Goal: Navigation & Orientation: Find specific page/section

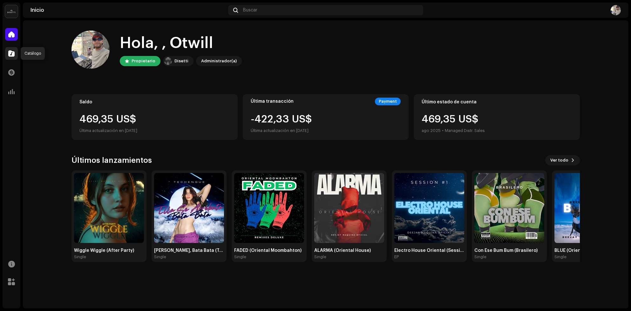
click at [12, 56] on span at bounding box center [11, 53] width 6 height 5
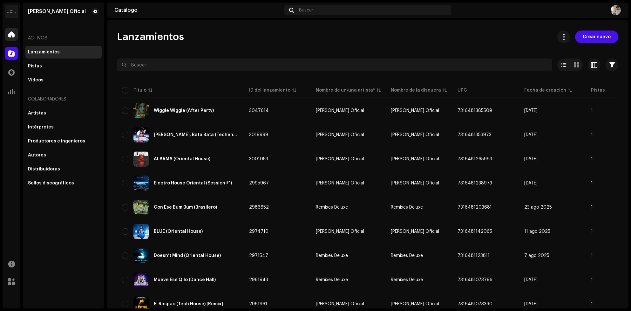
click at [10, 32] on span at bounding box center [11, 34] width 6 height 5
